Goal: Information Seeking & Learning: Learn about a topic

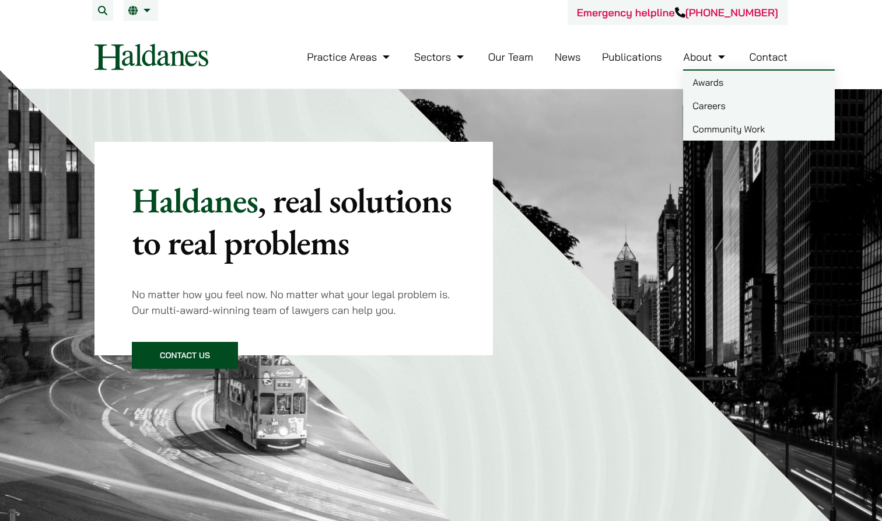
click at [709, 110] on link "Careers" at bounding box center [759, 105] width 152 height 23
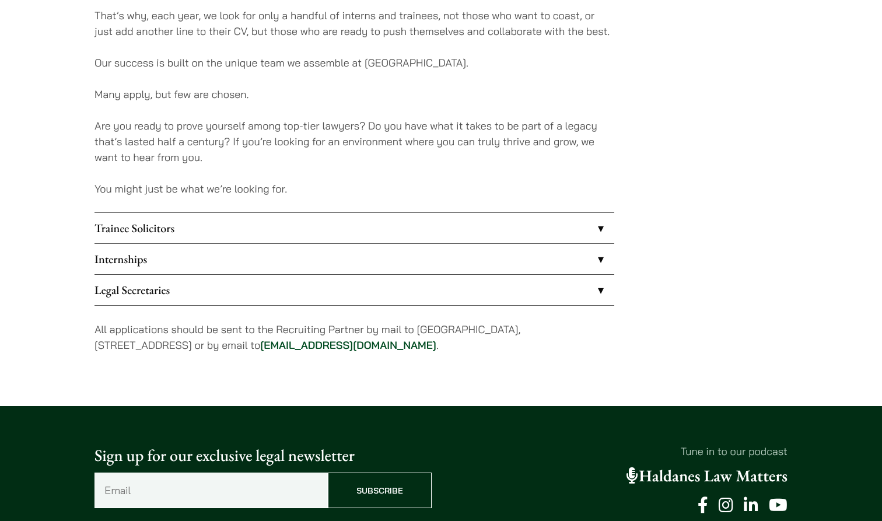
scroll to position [900, 0]
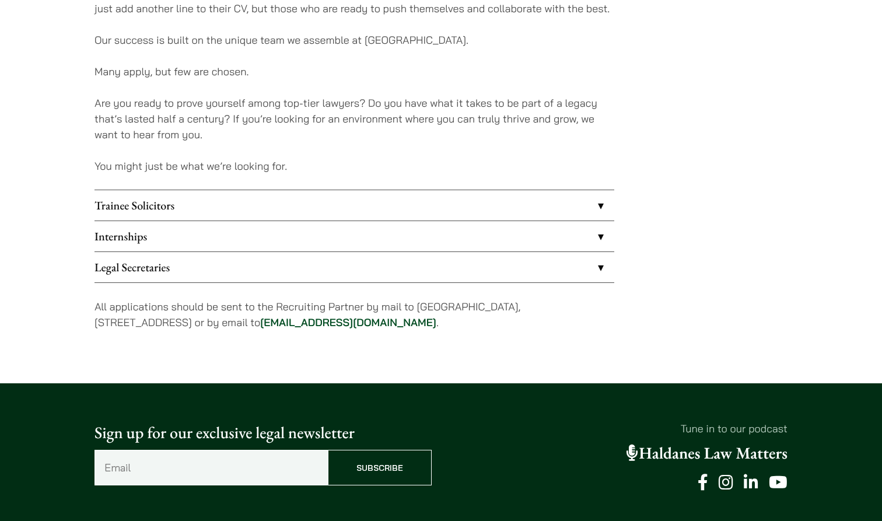
click at [380, 239] on link "Internships" at bounding box center [355, 236] width 520 height 30
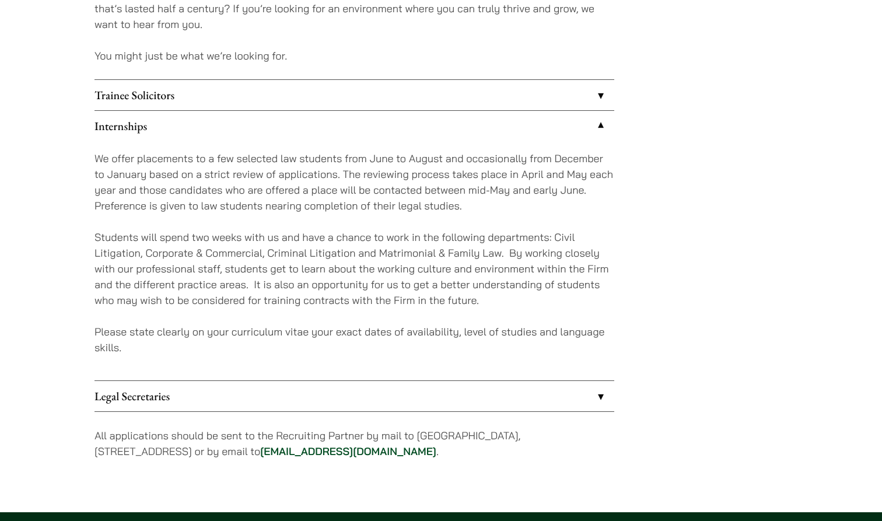
scroll to position [1071, 0]
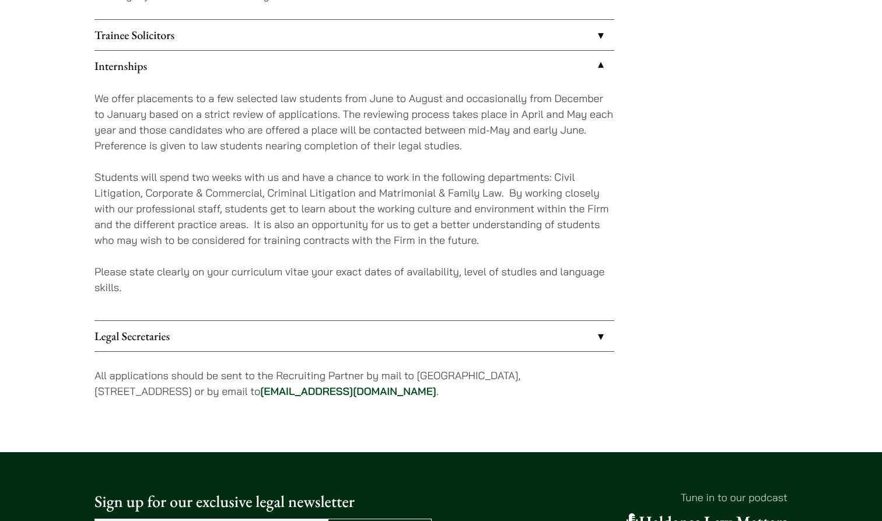
click at [349, 328] on link "Legal Secretaries" at bounding box center [355, 336] width 520 height 30
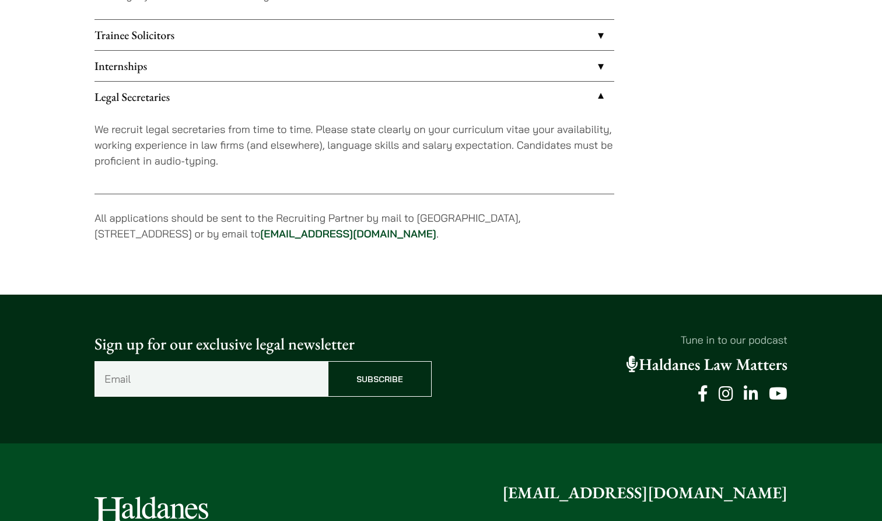
click at [349, 68] on link "Internships" at bounding box center [355, 66] width 520 height 30
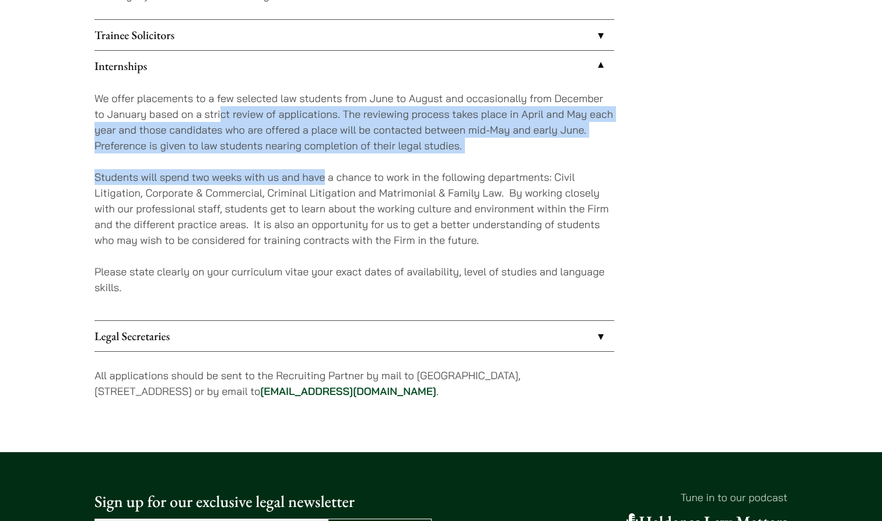
drag, startPoint x: 220, startPoint y: 110, endPoint x: 321, endPoint y: 173, distance: 119.2
click at [322, 173] on div "We offer placements to a few selected law students from June to August and occa…" at bounding box center [355, 200] width 520 height 239
click at [321, 173] on p "Students will spend two weeks with us and have a chance to work in the followin…" at bounding box center [355, 208] width 520 height 79
